Goal: Task Accomplishment & Management: Use online tool/utility

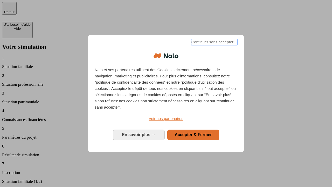
click at [214, 43] on span "Continuer sans accepter →" at bounding box center [214, 42] width 46 height 6
